Goal: Information Seeking & Learning: Learn about a topic

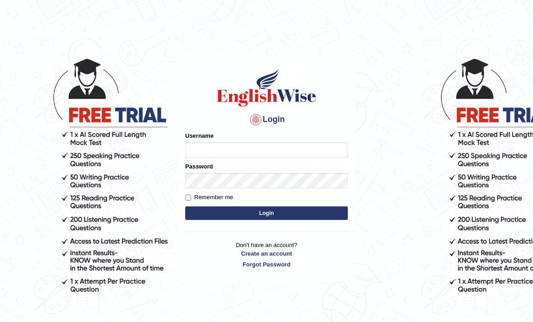
click at [331, 153] on input "Username" at bounding box center [266, 149] width 163 height 15
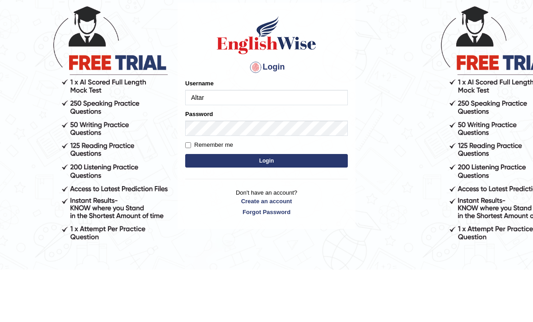
type input "Altar"
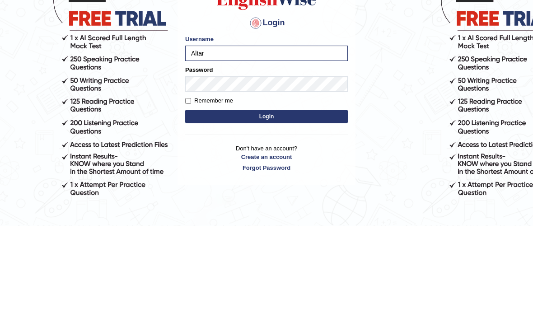
click at [310, 206] on button "Login" at bounding box center [266, 213] width 163 height 14
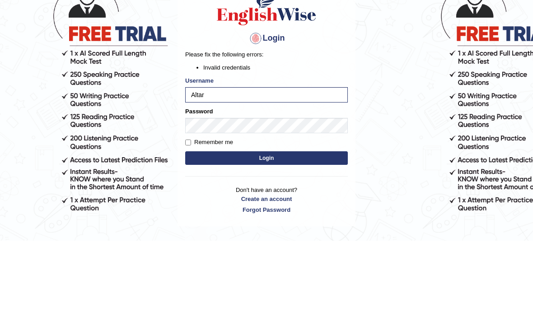
scroll to position [75, 0]
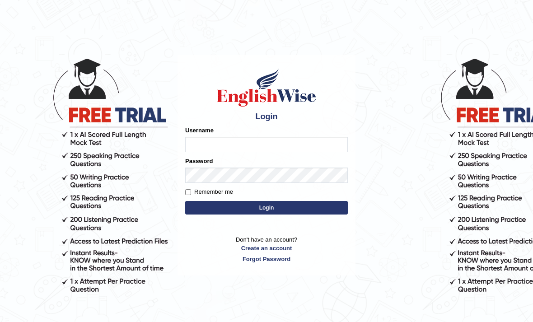
click at [300, 149] on input "Username" at bounding box center [266, 144] width 163 height 15
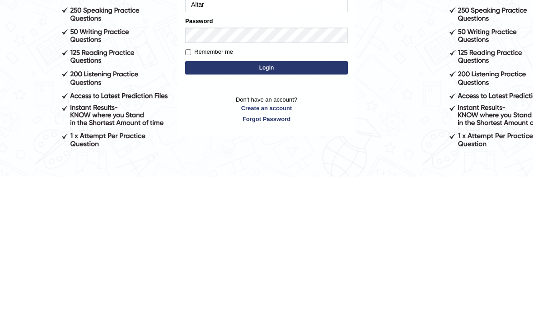
type input "Altar"
click at [336, 206] on button "Login" at bounding box center [266, 213] width 163 height 14
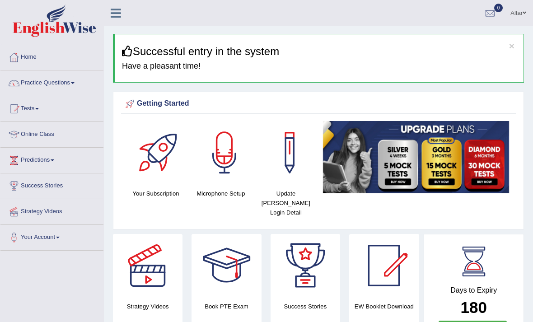
click at [72, 84] on link "Practice Questions" at bounding box center [51, 81] width 103 height 23
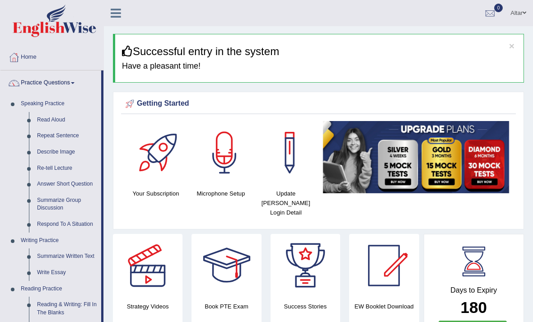
click at [79, 83] on div at bounding box center [266, 161] width 533 height 322
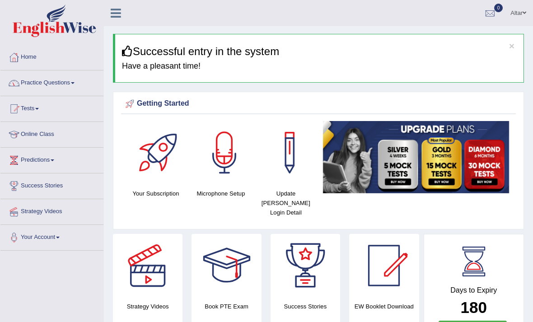
click at [35, 79] on link "Practice Questions" at bounding box center [51, 81] width 103 height 23
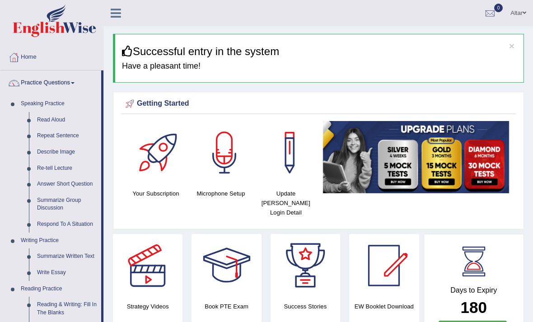
click at [28, 103] on div at bounding box center [266, 161] width 533 height 322
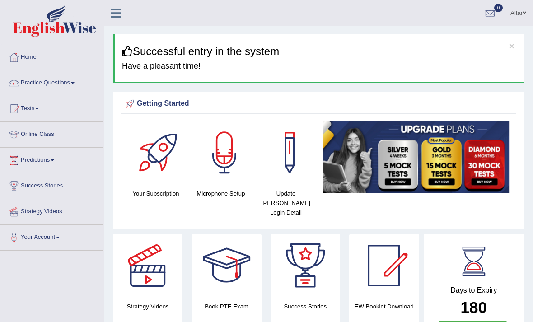
click at [30, 84] on link "Practice Questions" at bounding box center [51, 81] width 103 height 23
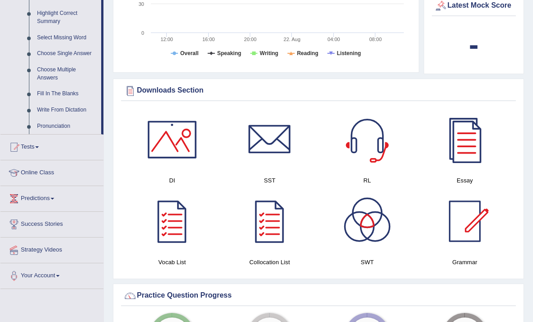
scroll to position [460, 0]
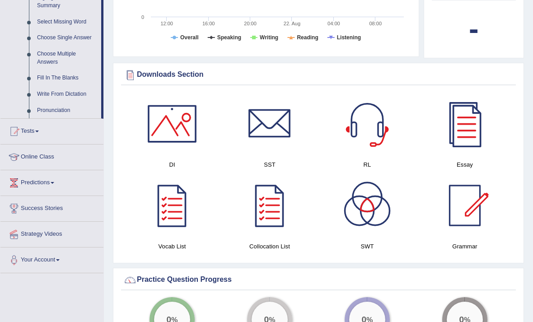
click at [24, 135] on div at bounding box center [266, 161] width 533 height 322
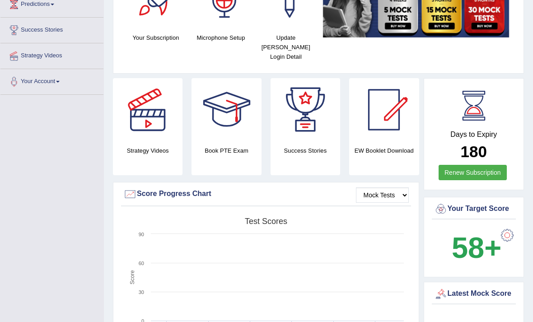
scroll to position [155, 0]
click at [149, 111] on div at bounding box center [147, 110] width 63 height 63
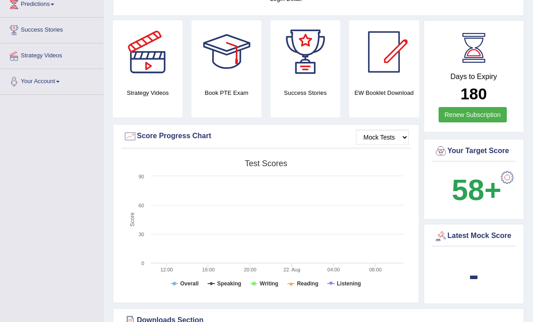
click at [512, 168] on div at bounding box center [507, 177] width 18 height 18
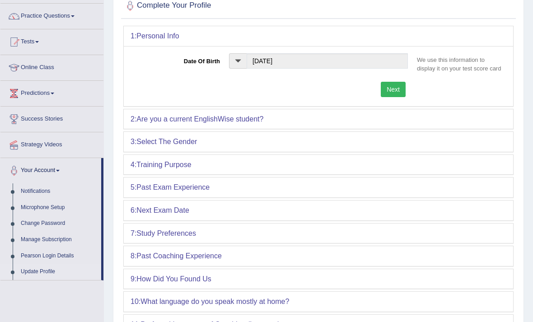
scroll to position [15, 0]
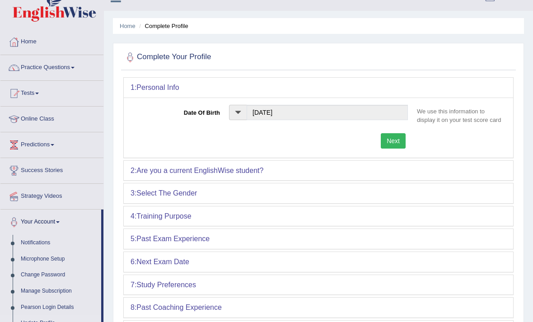
click at [268, 175] on div "2: Are you a current EnglishWise student?" at bounding box center [318, 171] width 389 height 20
click at [256, 174] on b "Are you a current EnglishWise student?" at bounding box center [199, 171] width 127 height 8
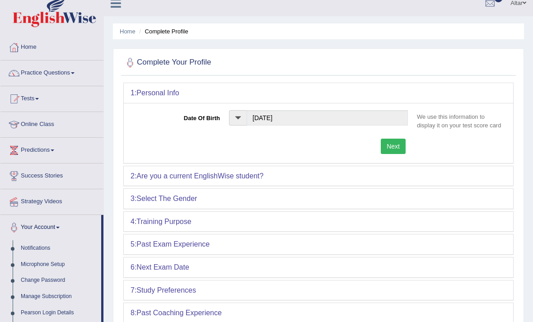
scroll to position [0, 0]
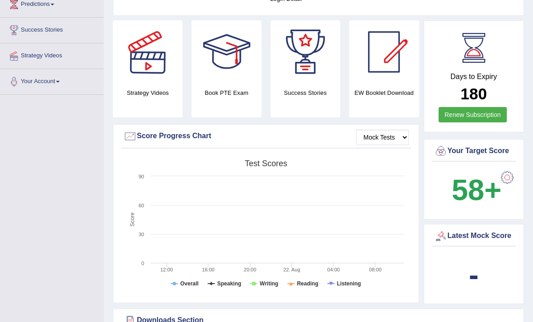
click at [141, 59] on div at bounding box center [147, 51] width 63 height 63
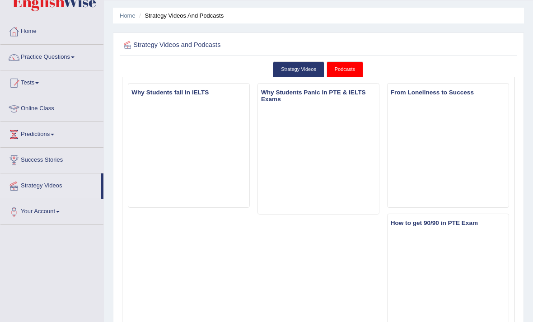
scroll to position [26, 0]
click at [300, 77] on link "Strategy Videos" at bounding box center [298, 69] width 51 height 16
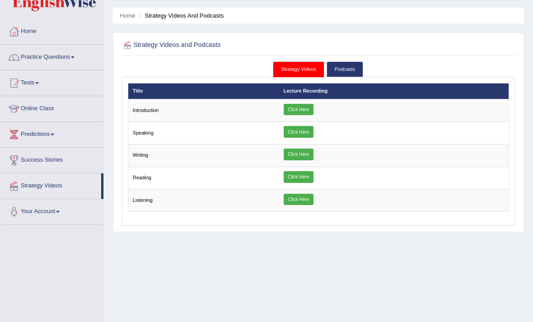
click at [312, 112] on link "Click Here" at bounding box center [298, 110] width 30 height 12
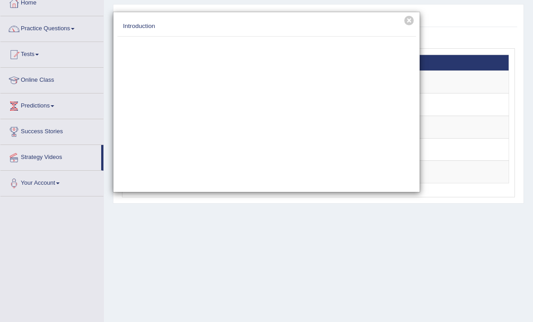
scroll to position [55, 0]
click at [409, 24] on button "×" at bounding box center [408, 20] width 9 height 9
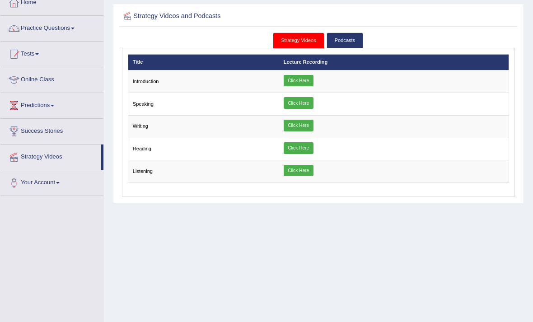
click at [311, 106] on link "Click Here" at bounding box center [298, 103] width 30 height 12
